Goal: Information Seeking & Learning: Learn about a topic

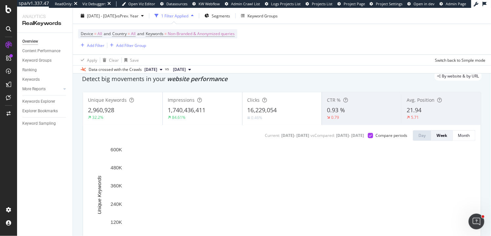
scroll to position [24, 0]
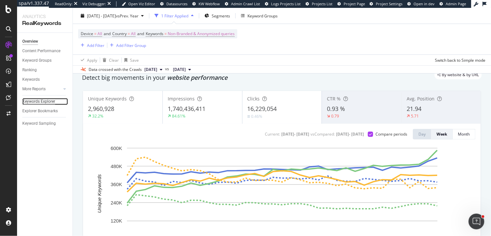
click at [42, 101] on div "Keywords Explorer" at bounding box center [38, 101] width 33 height 7
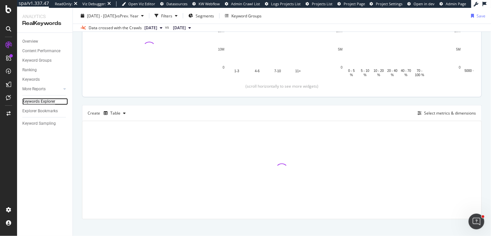
scroll to position [113, 0]
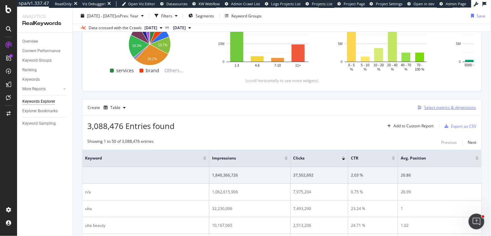
click at [348, 106] on div "Select metrics & dimensions" at bounding box center [451, 108] width 52 height 6
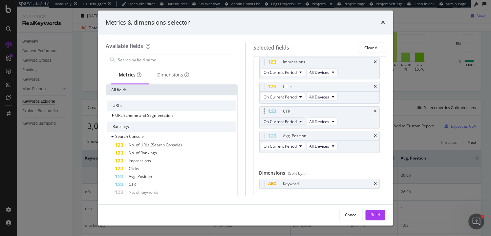
scroll to position [26, 0]
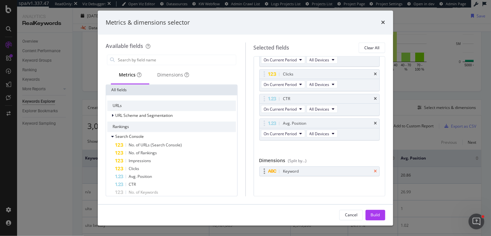
click at [348, 124] on icon "times" at bounding box center [375, 172] width 3 height 4
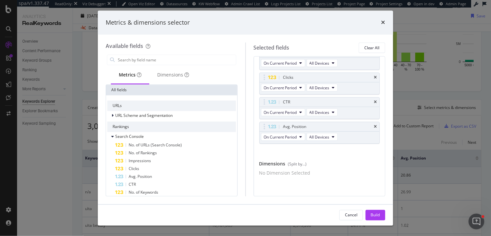
scroll to position [25, 0]
click at [348, 124] on icon "times" at bounding box center [375, 127] width 3 height 4
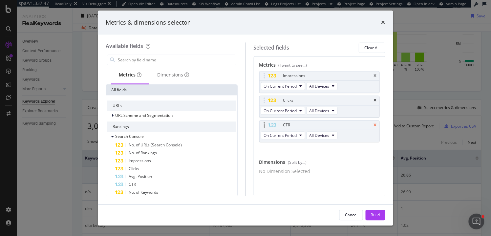
click at [348, 124] on icon "times" at bounding box center [375, 125] width 3 height 4
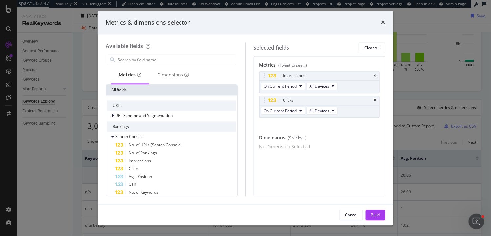
scroll to position [0, 0]
click at [348, 101] on icon "times" at bounding box center [375, 101] width 3 height 4
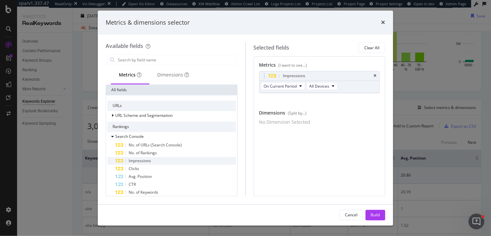
click at [136, 124] on span "Impressions" at bounding box center [140, 161] width 22 height 6
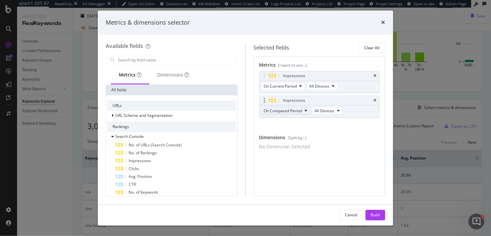
click at [291, 111] on span "On Compared Period" at bounding box center [283, 111] width 38 height 6
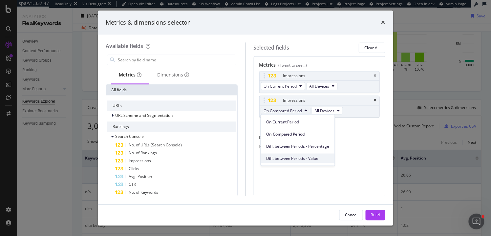
click at [297, 124] on span "Diff. between Periods - Value" at bounding box center [297, 158] width 63 height 6
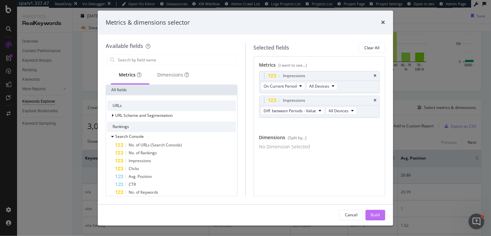
click at [348, 124] on div "Build" at bounding box center [375, 215] width 9 height 6
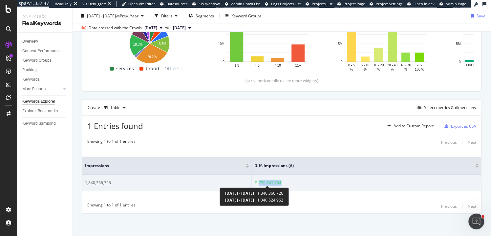
drag, startPoint x: 288, startPoint y: 183, endPoint x: 257, endPoint y: 184, distance: 30.9
click at [257, 124] on div "799,841,764" at bounding box center [367, 183] width 224 height 6
copy div "799,841,764"
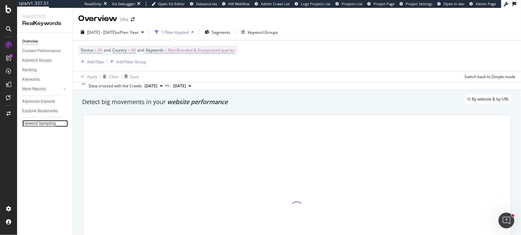
click at [41, 124] on div "Keyword Sampling" at bounding box center [38, 123] width 33 height 7
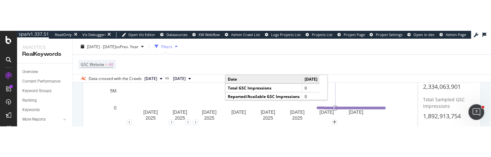
scroll to position [231, 0]
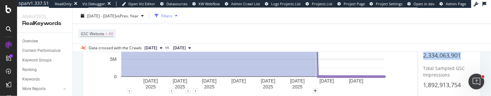
drag, startPoint x: 462, startPoint y: 56, endPoint x: 422, endPoint y: 55, distance: 40.4
click at [422, 55] on div "[DATE] [DATE] [DATE] [DATE] [DATE] [DATE] [DATE] [DATE] 0 5M 10M 15M 20M Date T…" at bounding box center [281, 52] width 387 height 97
copy span "2,334,063,901"
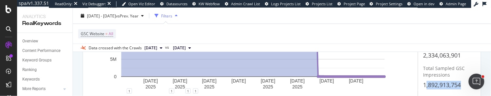
drag, startPoint x: 427, startPoint y: 85, endPoint x: 461, endPoint y: 85, distance: 34.5
click at [461, 85] on span "1,892,913,754" at bounding box center [443, 85] width 38 height 8
drag, startPoint x: 460, startPoint y: 85, endPoint x: 424, endPoint y: 85, distance: 35.8
click at [424, 85] on div "1,892,913,754" at bounding box center [450, 85] width 52 height 9
copy span "1,892,913,754"
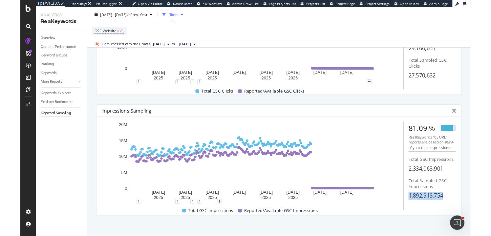
scroll to position [0, 0]
